Goal: Information Seeking & Learning: Check status

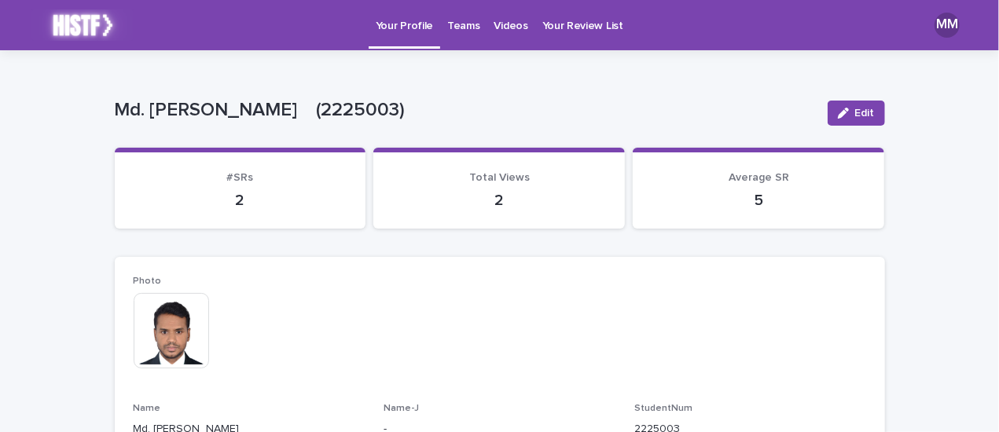
click at [461, 30] on p "Teams" at bounding box center [463, 16] width 32 height 33
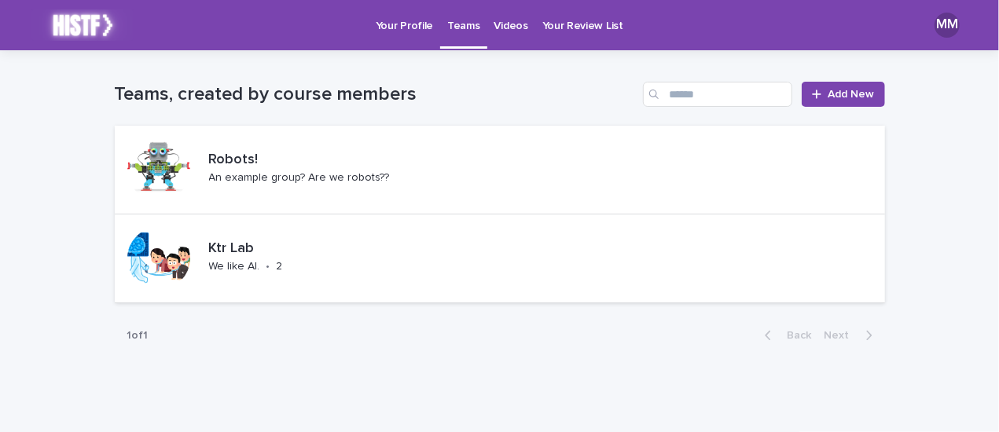
click at [507, 29] on p "Videos" at bounding box center [511, 16] width 34 height 33
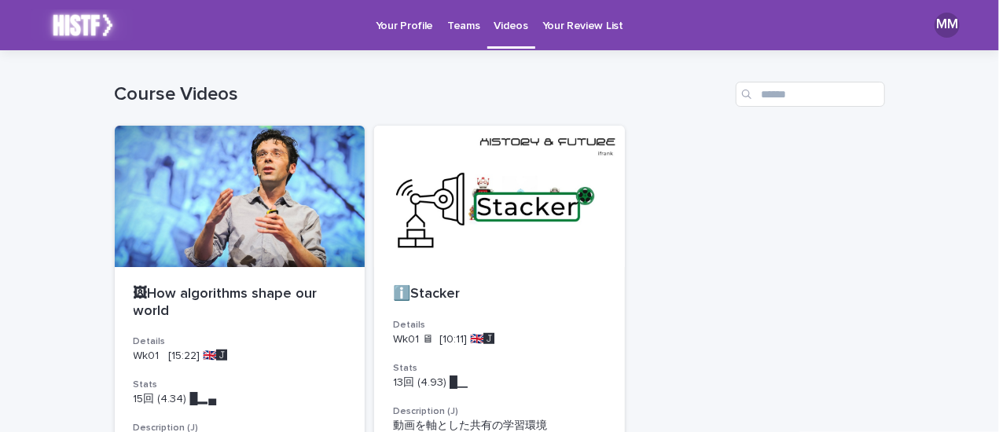
click at [394, 27] on p "Your Profile" at bounding box center [404, 16] width 57 height 33
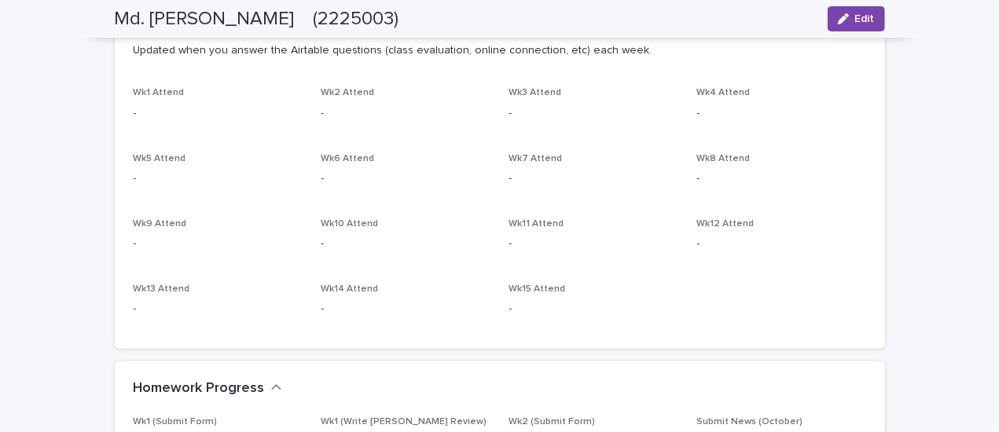
scroll to position [471, 0]
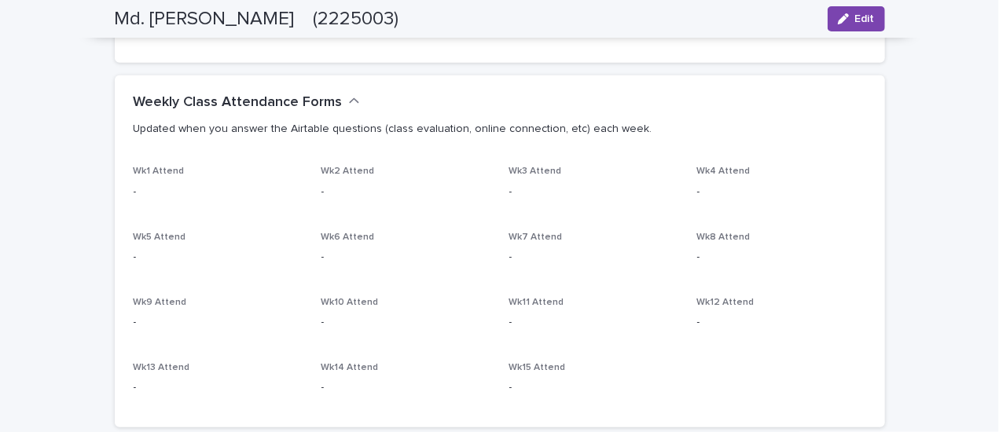
click at [160, 175] on span "Wk1 Attend" at bounding box center [159, 171] width 51 height 9
click at [608, 134] on p "Updated when you answer the Airtable questions (class evaluation, online connec…" at bounding box center [497, 129] width 726 height 14
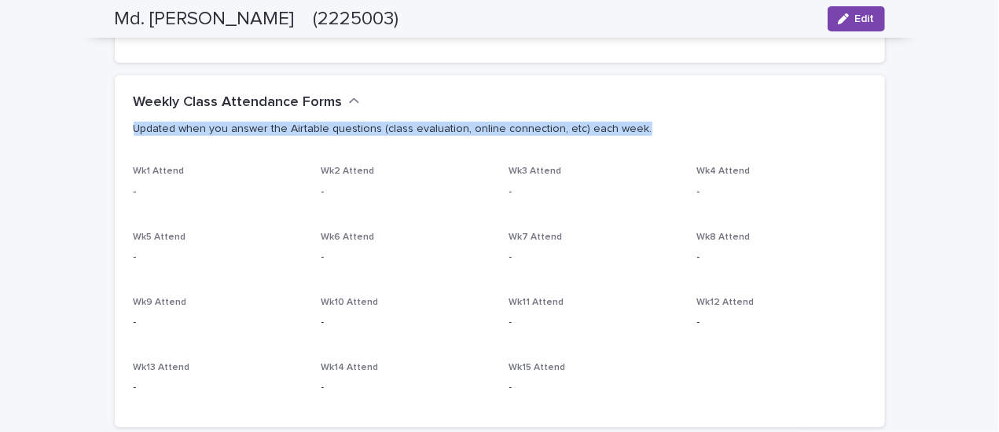
click at [608, 134] on p "Updated when you answer the Airtable questions (class evaluation, online connec…" at bounding box center [497, 129] width 726 height 14
click at [742, 119] on p "Updated when you answer the Airtable questions (class evaluation, online connec…" at bounding box center [497, 129] width 726 height 36
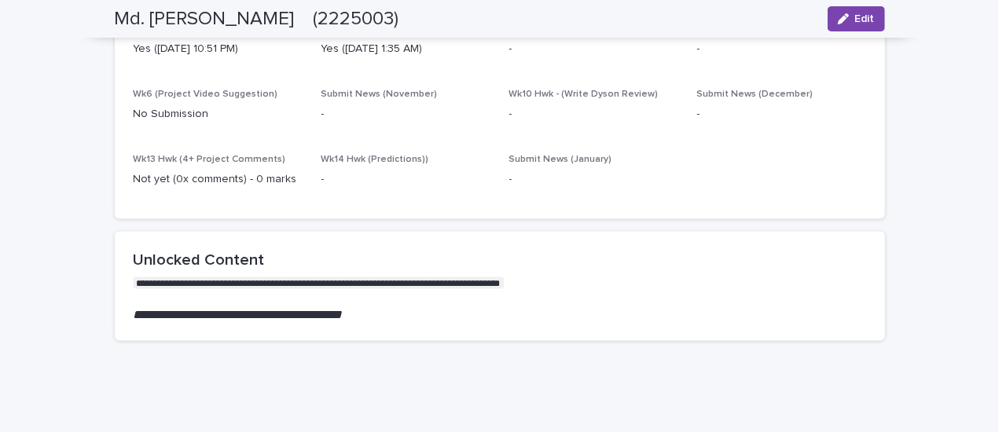
scroll to position [786, 0]
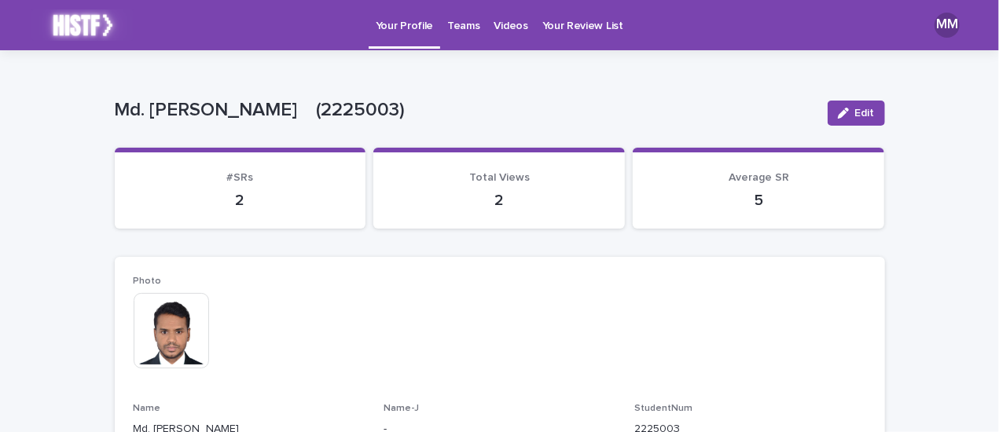
click at [495, 28] on p "Videos" at bounding box center [511, 16] width 34 height 33
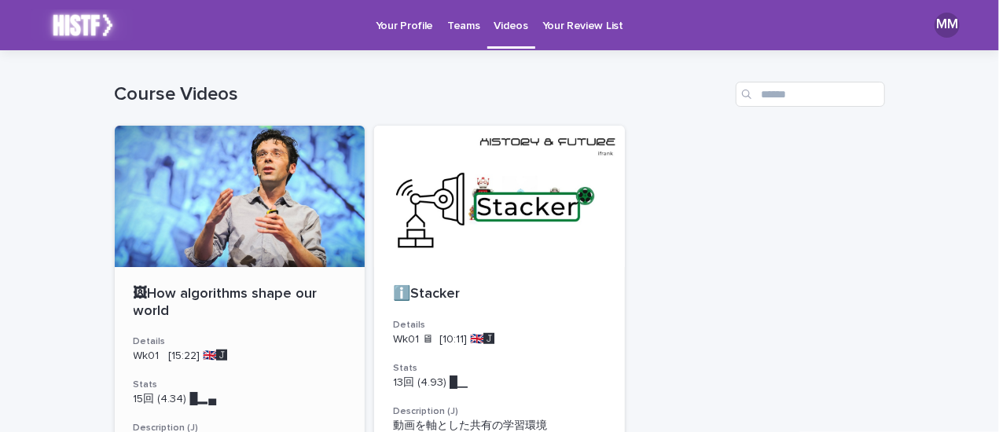
scroll to position [79, 0]
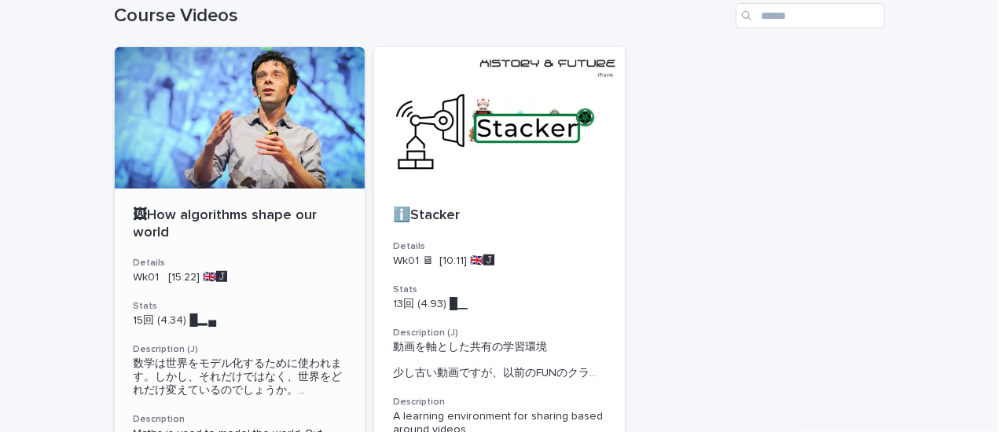
click at [225, 213] on p "🖼How algorithms shape our world" at bounding box center [240, 224] width 213 height 34
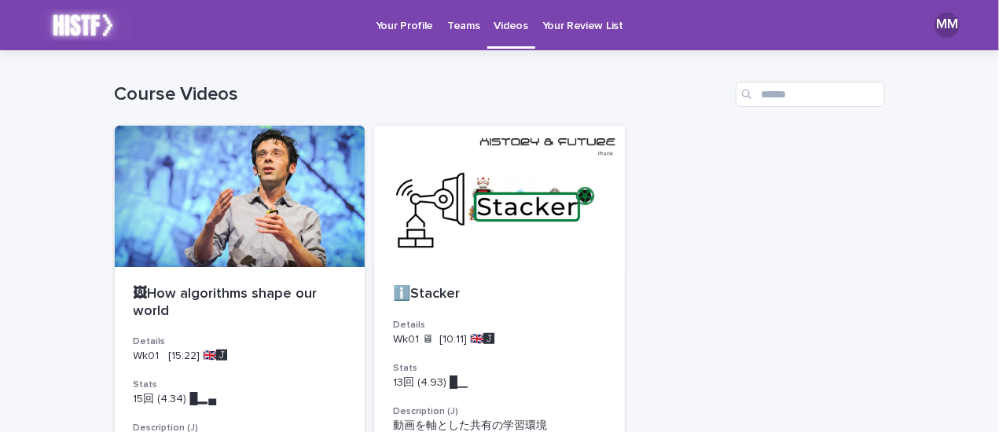
click at [390, 21] on p "Your Profile" at bounding box center [404, 16] width 57 height 33
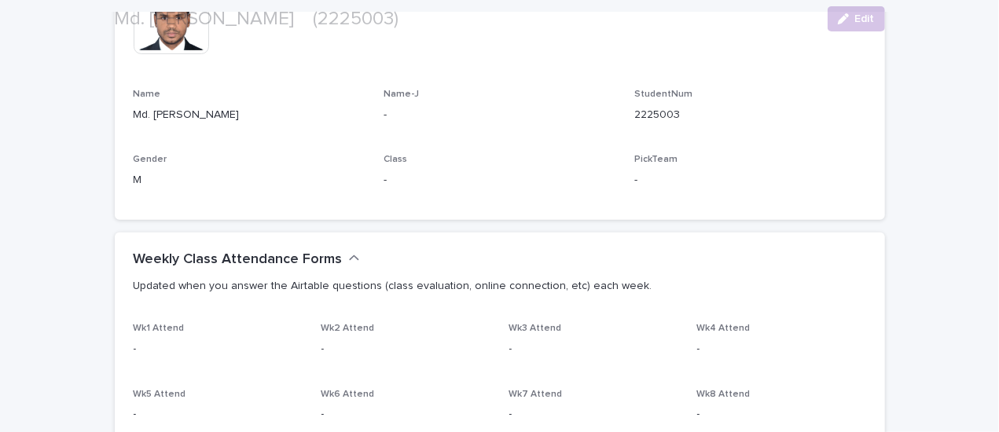
scroll to position [393, 0]
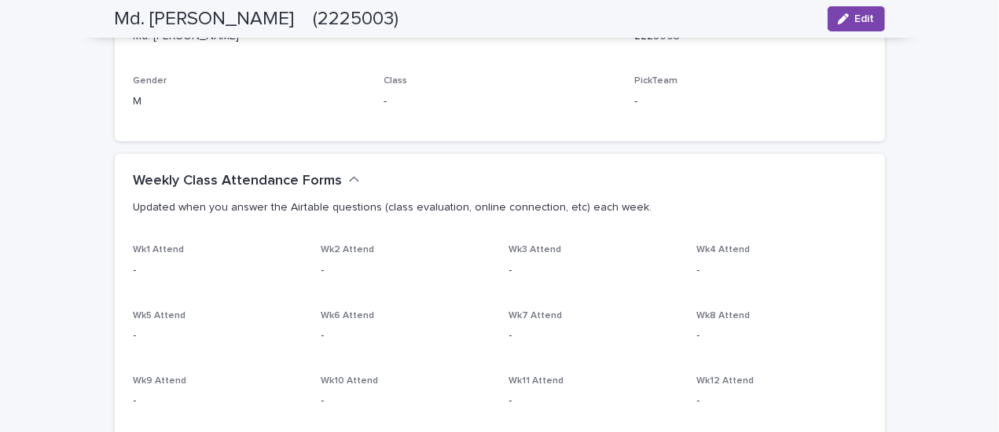
click at [169, 249] on span "Wk1 Attend" at bounding box center [159, 249] width 51 height 9
click at [229, 216] on p "Updated when you answer the Airtable questions (class evaluation, online connec…" at bounding box center [497, 207] width 726 height 36
click at [279, 202] on p "Updated when you answer the Airtable questions (class evaluation, online connec…" at bounding box center [497, 207] width 726 height 14
click at [280, 202] on p "Updated when you answer the Airtable questions (class evaluation, online connec…" at bounding box center [497, 207] width 726 height 14
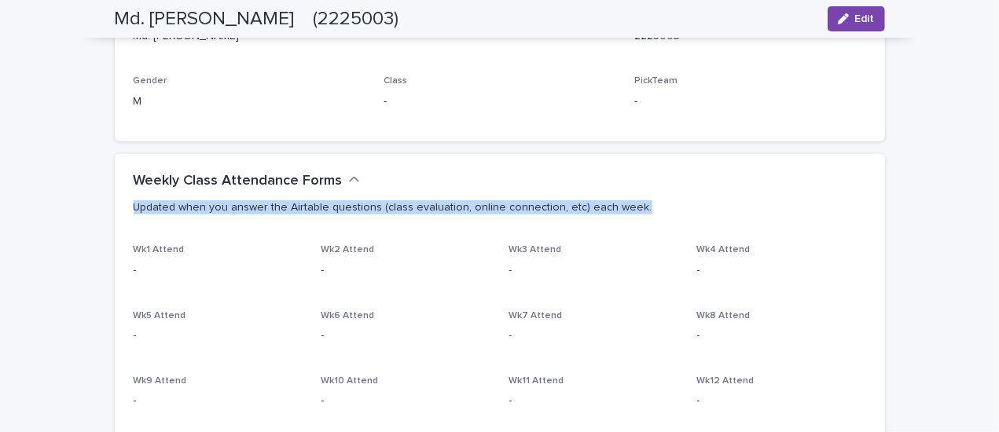
click at [280, 202] on p "Updated when you answer the Airtable questions (class evaluation, online connec…" at bounding box center [497, 207] width 726 height 14
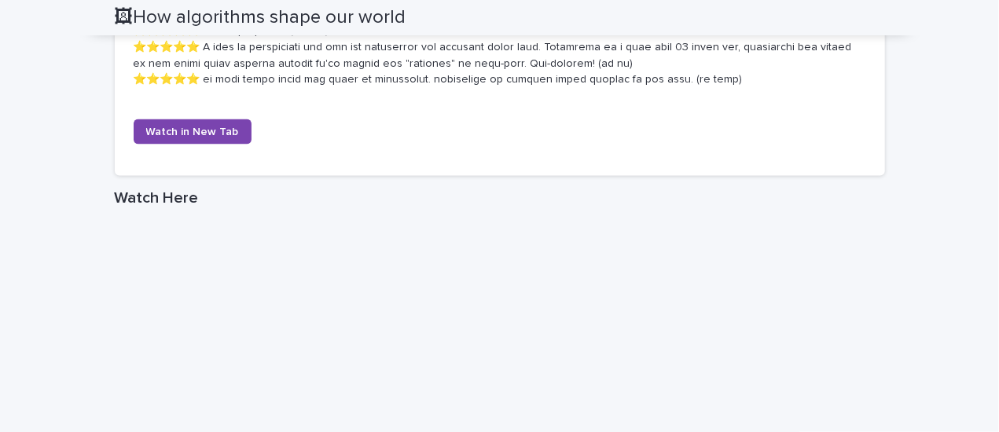
scroll to position [1414, 0]
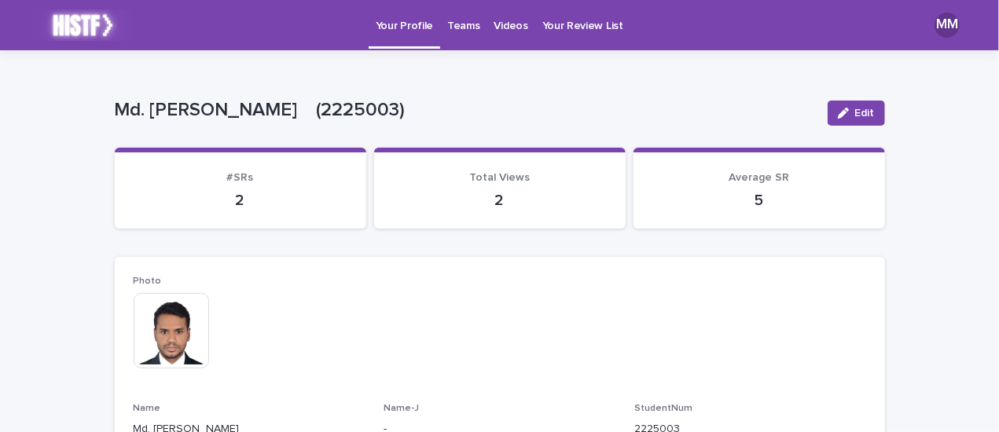
click at [101, 18] on img at bounding box center [82, 24] width 102 height 31
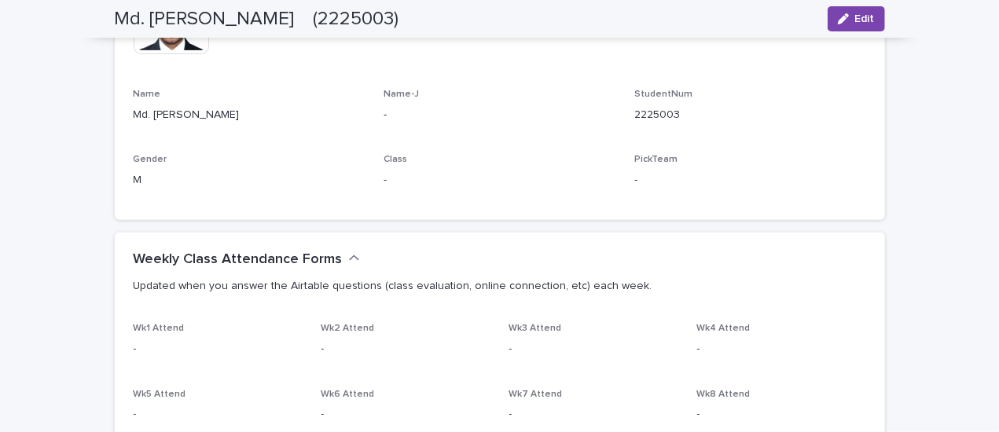
scroll to position [393, 0]
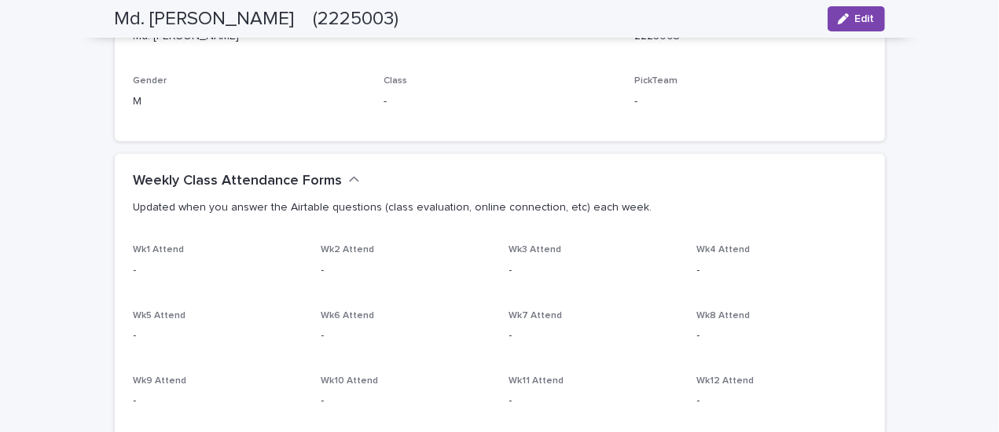
click at [281, 209] on p "Updated when you answer the Airtable questions (class evaluation, online connec…" at bounding box center [497, 207] width 726 height 14
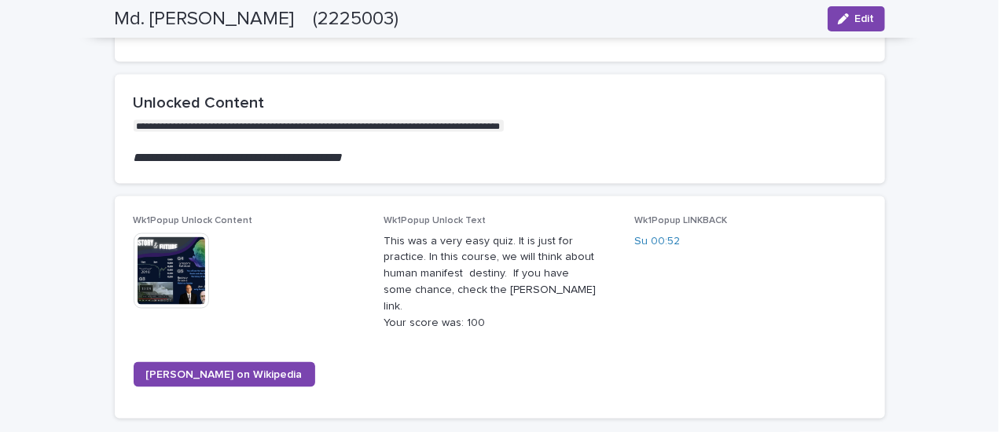
scroll to position [1022, 0]
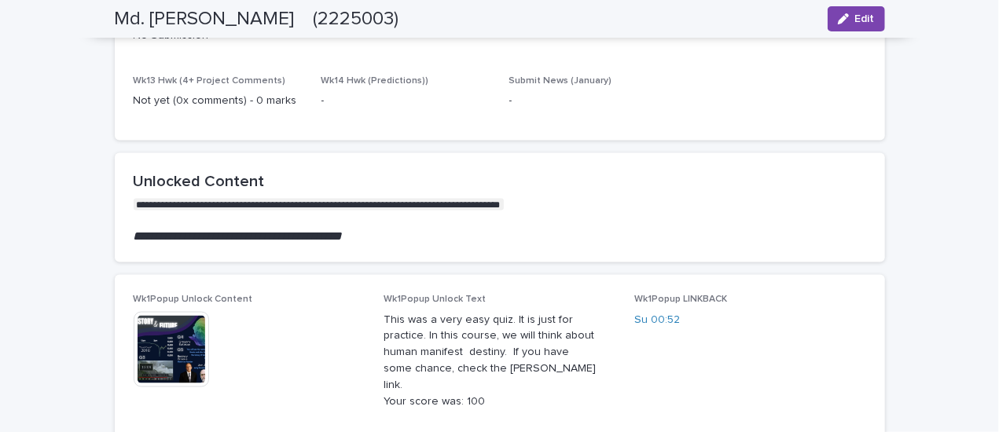
click at [311, 240] on em "**********" at bounding box center [238, 236] width 209 height 12
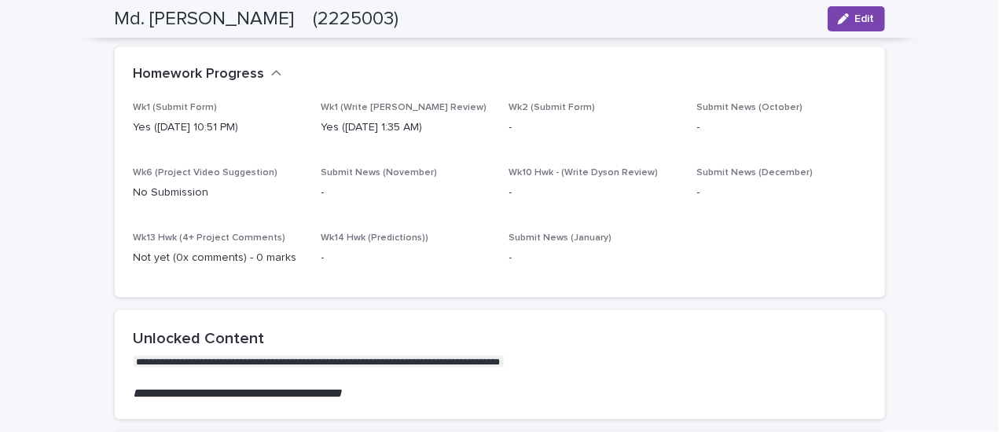
scroll to position [786, 0]
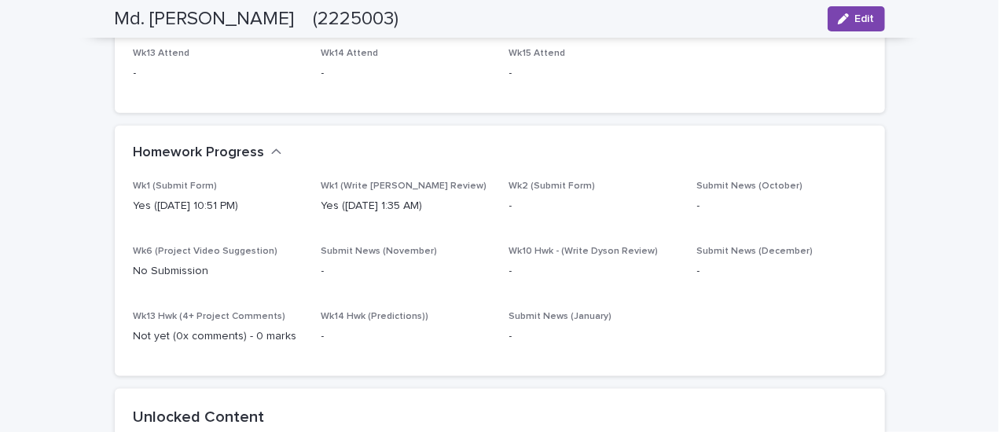
click at [344, 200] on p "Yes ([DATE] 1:35 AM)" at bounding box center [405, 206] width 169 height 17
click at [391, 185] on span "Wk1 (Write [PERSON_NAME] Review)" at bounding box center [404, 186] width 166 height 9
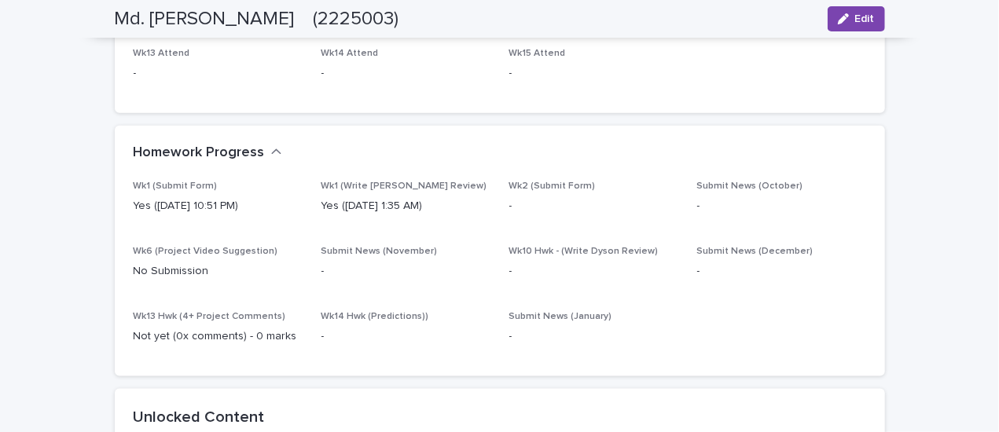
click at [213, 204] on p "Yes ([DATE] 10:51 PM)" at bounding box center [218, 206] width 169 height 17
click at [347, 199] on p "Yes ([DATE] 1:35 AM)" at bounding box center [405, 206] width 169 height 17
click at [347, 193] on div "Wk1 (Write [PERSON_NAME] Review) Yes ([DATE] 1:35 AM)" at bounding box center [405, 204] width 169 height 46
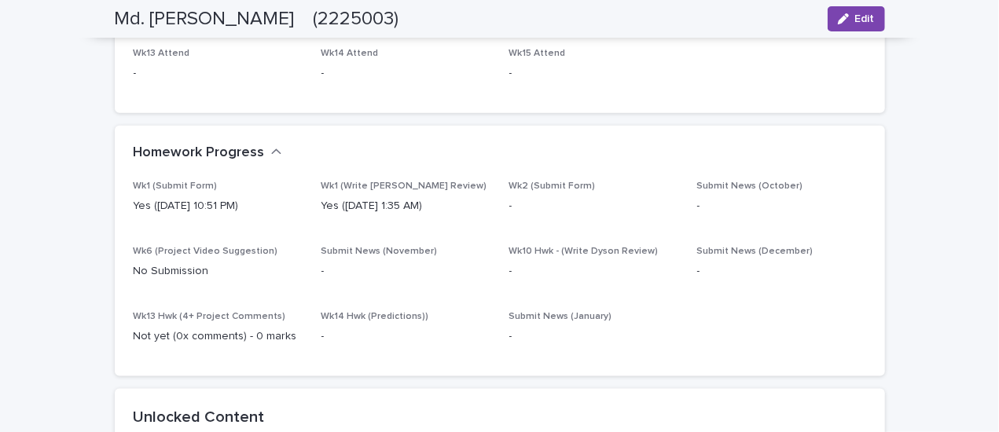
click at [345, 187] on span "Wk1 (Write [PERSON_NAME] Review)" at bounding box center [404, 186] width 166 height 9
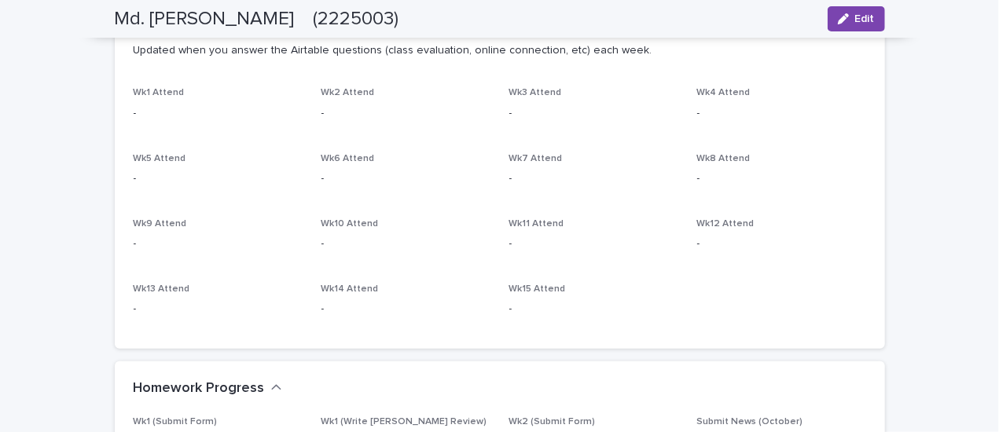
scroll to position [393, 0]
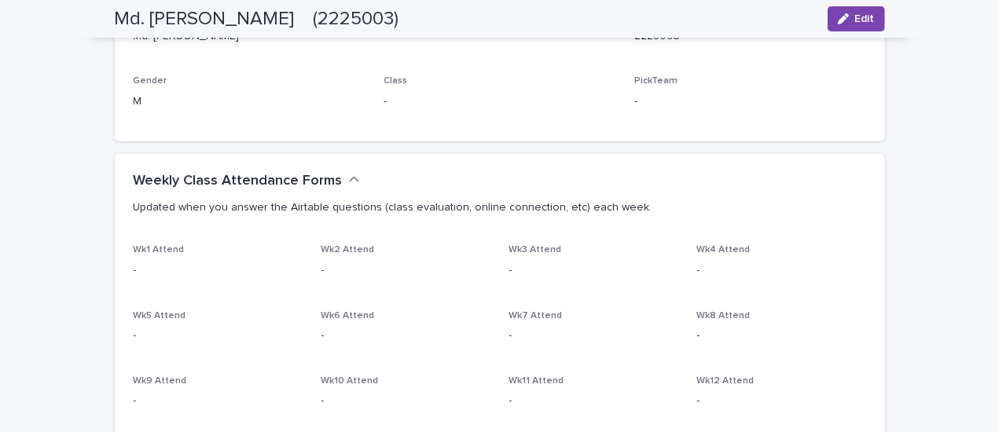
click at [349, 178] on icon "button" at bounding box center [354, 180] width 11 height 14
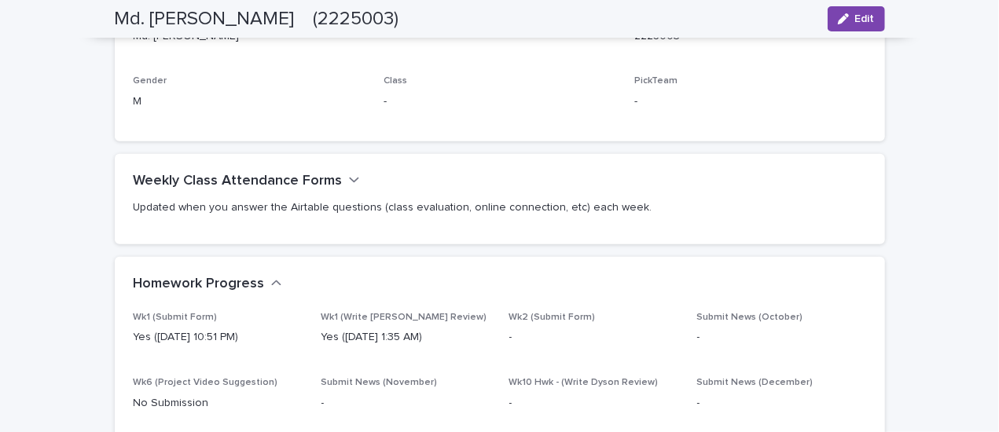
click at [327, 178] on h2 "Weekly Class Attendance Forms" at bounding box center [238, 181] width 209 height 17
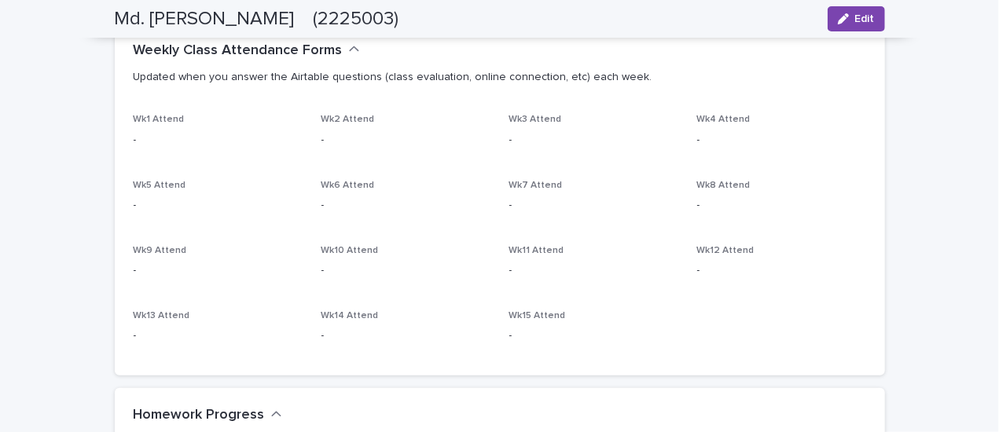
scroll to position [445, 0]
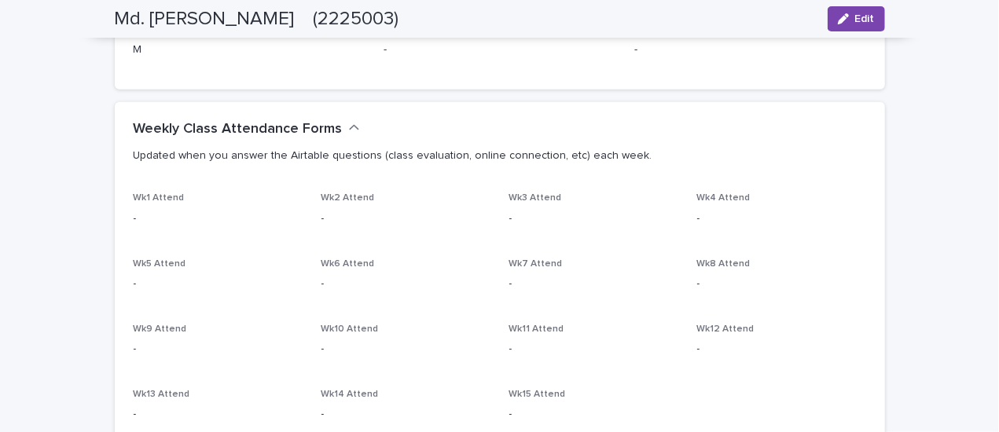
click at [196, 154] on p "Updated when you answer the Airtable questions (class evaluation, online connec…" at bounding box center [497, 156] width 726 height 14
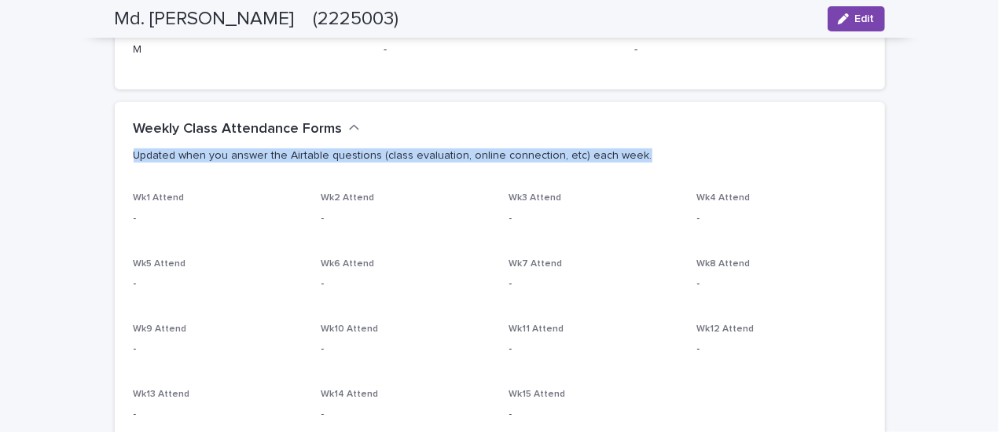
click at [196, 154] on p "Updated when you answer the Airtable questions (class evaluation, online connec…" at bounding box center [497, 156] width 726 height 14
click at [404, 152] on p "Updated when you answer the Airtable questions (class evaluation, online connec…" at bounding box center [497, 156] width 726 height 14
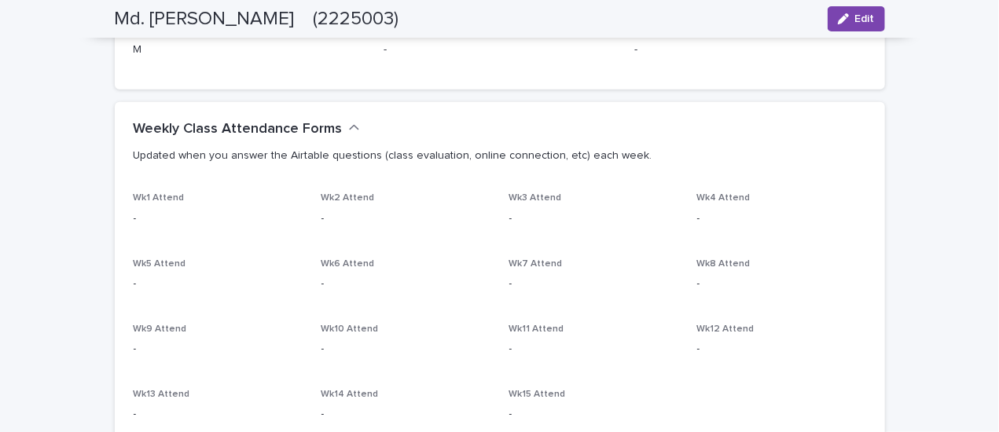
click at [581, 154] on p "Updated when you answer the Airtable questions (class evaluation, online connec…" at bounding box center [497, 156] width 726 height 14
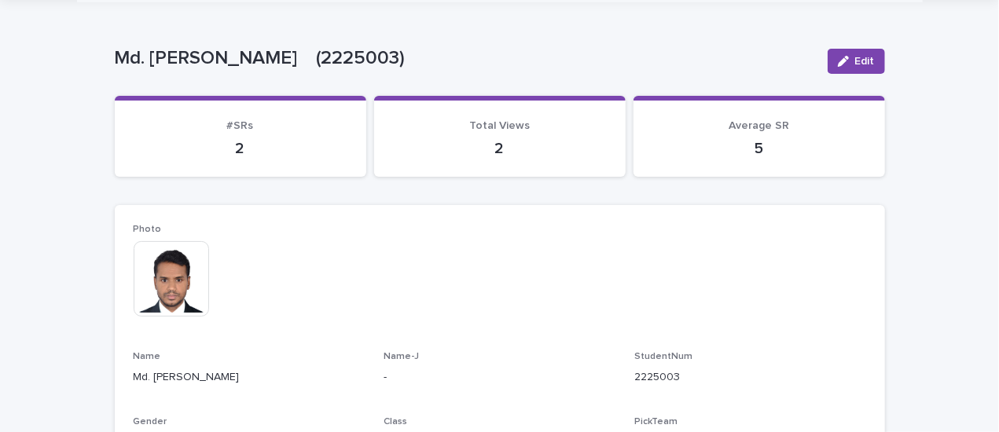
scroll to position [0, 0]
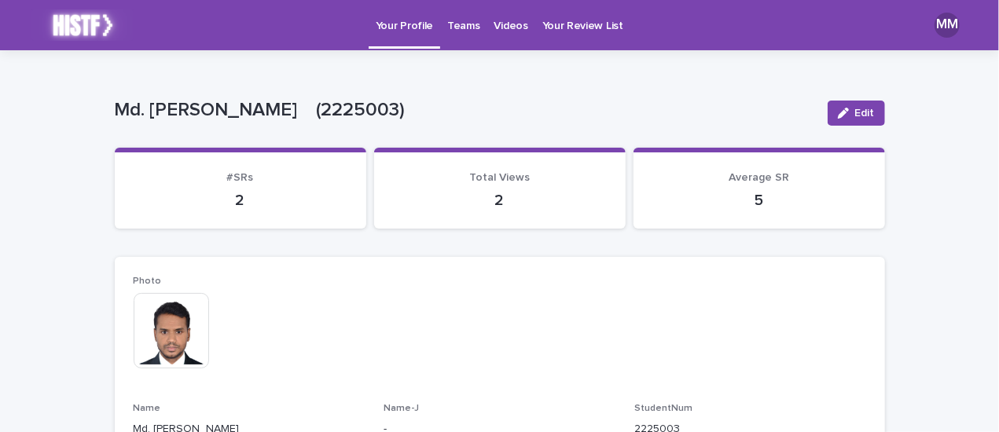
click at [468, 29] on p "Teams" at bounding box center [463, 16] width 32 height 33
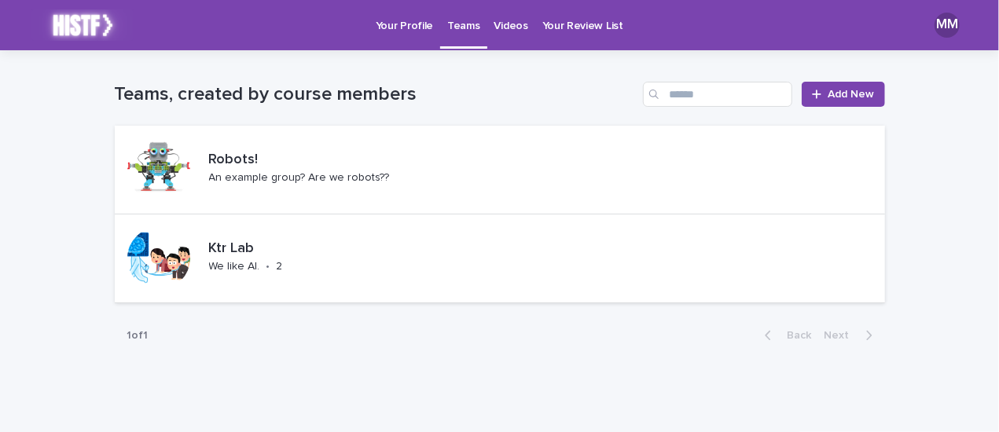
click at [545, 19] on p "Your Review List" at bounding box center [582, 16] width 81 height 33
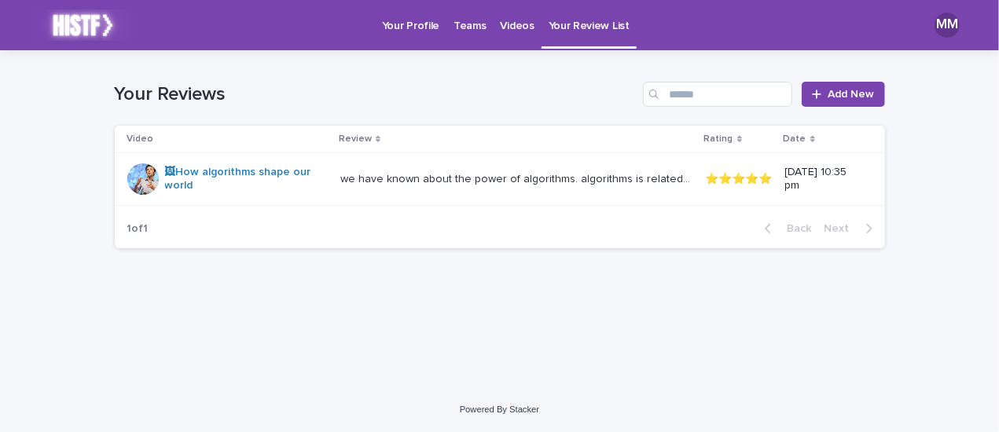
click at [515, 24] on p "Videos" at bounding box center [518, 16] width 34 height 33
